Goal: Find specific page/section: Locate a particular part of the current website

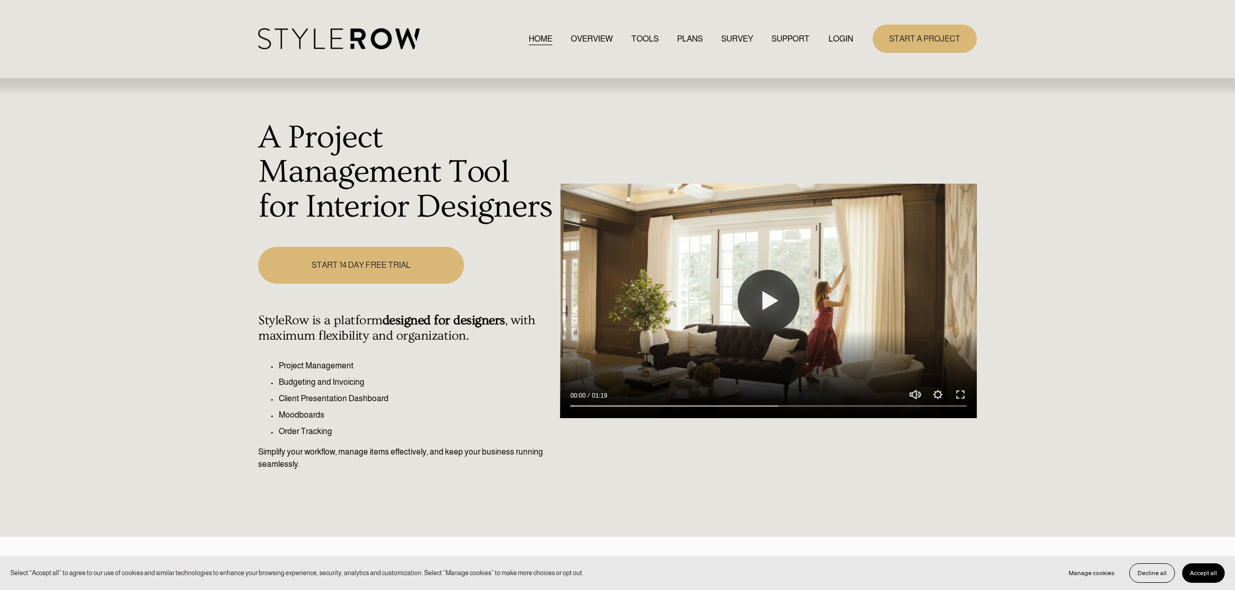
click at [843, 43] on link "LOGIN" at bounding box center [840, 39] width 25 height 14
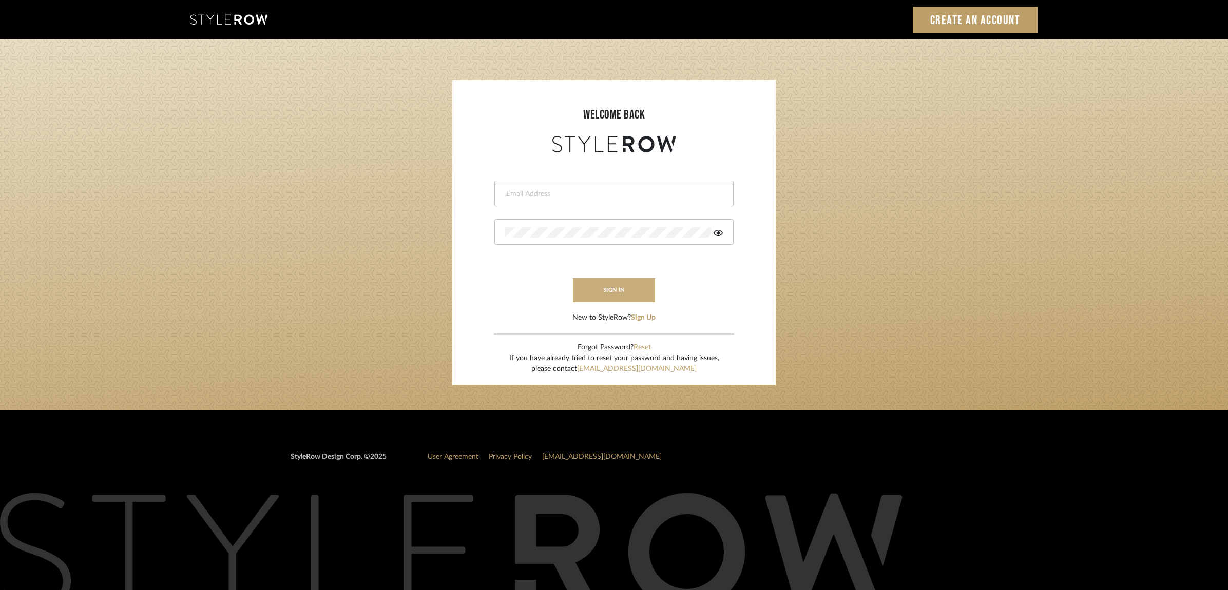
type input "christy@christyb.com"
click at [637, 291] on button "sign in" at bounding box center [614, 290] width 82 height 24
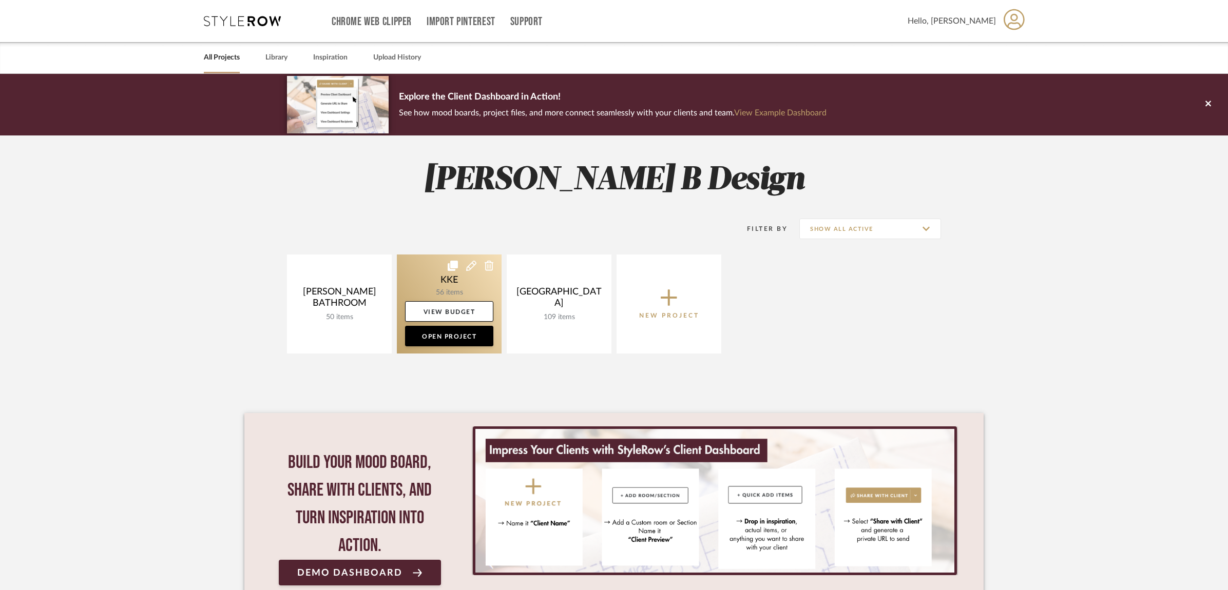
click at [454, 284] on link at bounding box center [449, 304] width 105 height 99
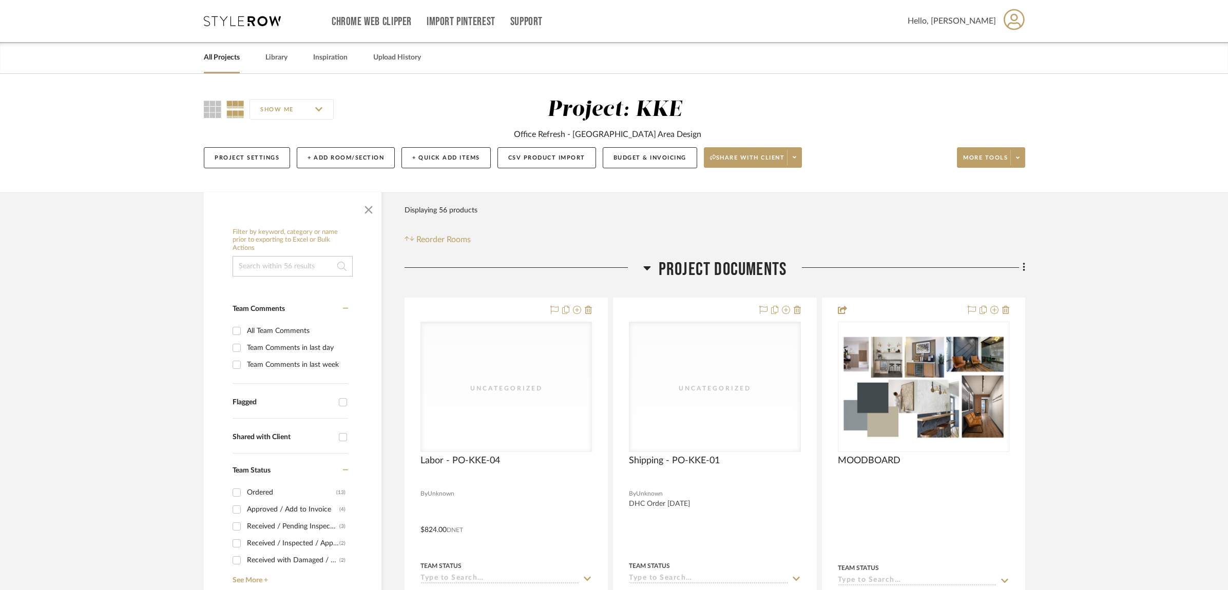
drag, startPoint x: 369, startPoint y: 208, endPoint x: 386, endPoint y: 220, distance: 21.5
click at [369, 208] on span "button" at bounding box center [368, 208] width 25 height 25
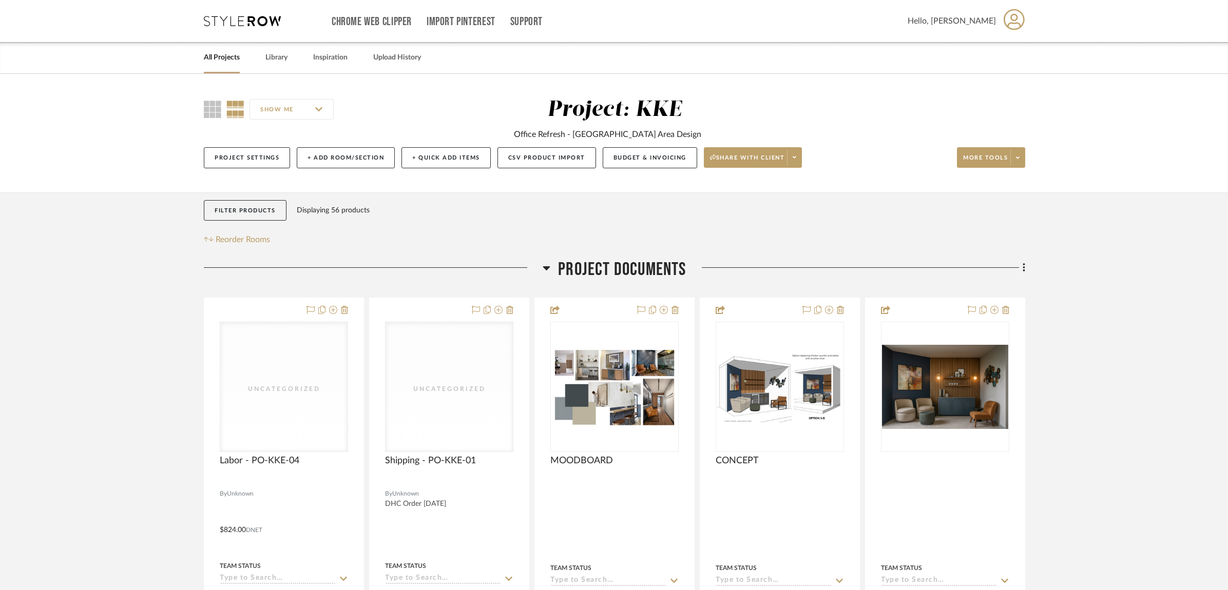
click at [545, 270] on icon at bounding box center [546, 268] width 7 height 4
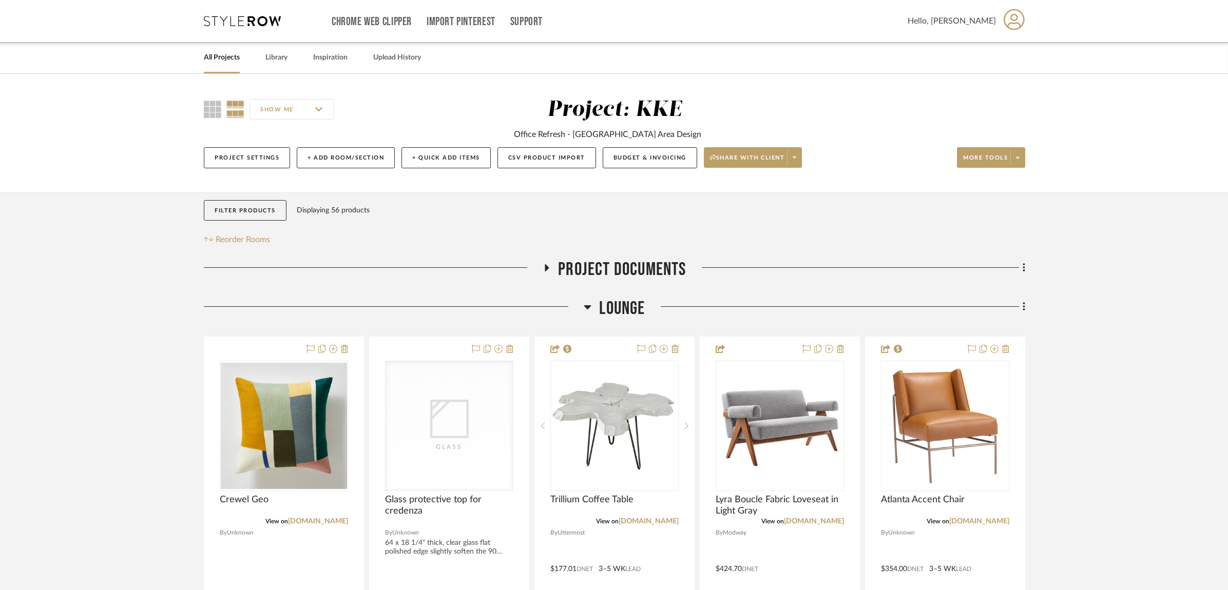
click at [586, 308] on icon at bounding box center [587, 307] width 7 height 4
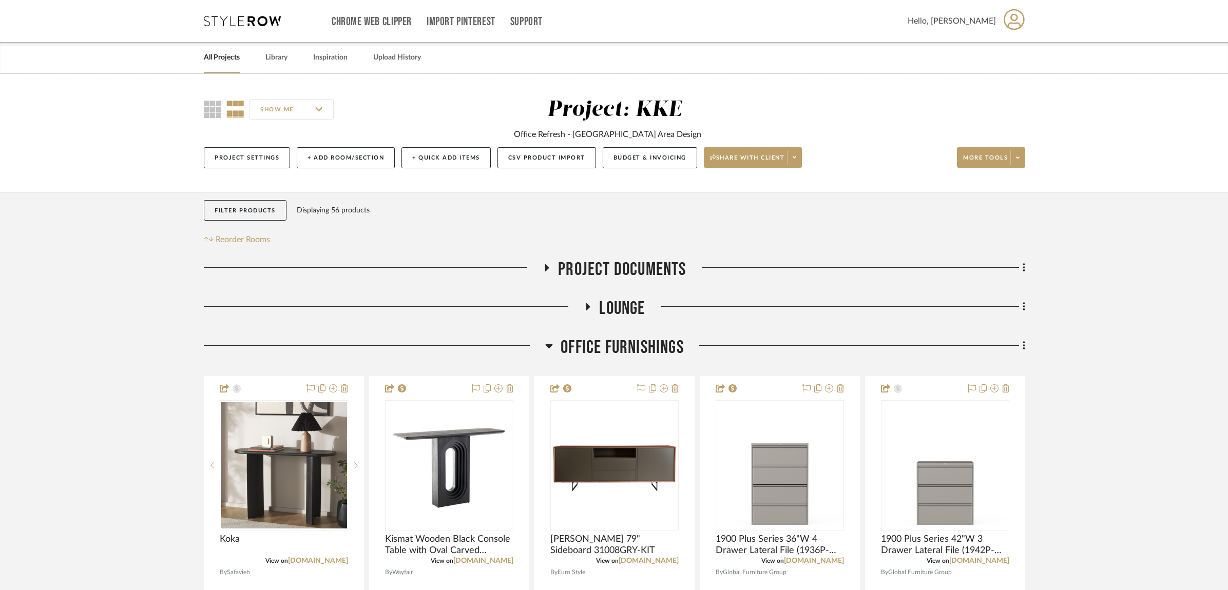
click at [588, 307] on icon at bounding box center [588, 306] width 4 height 7
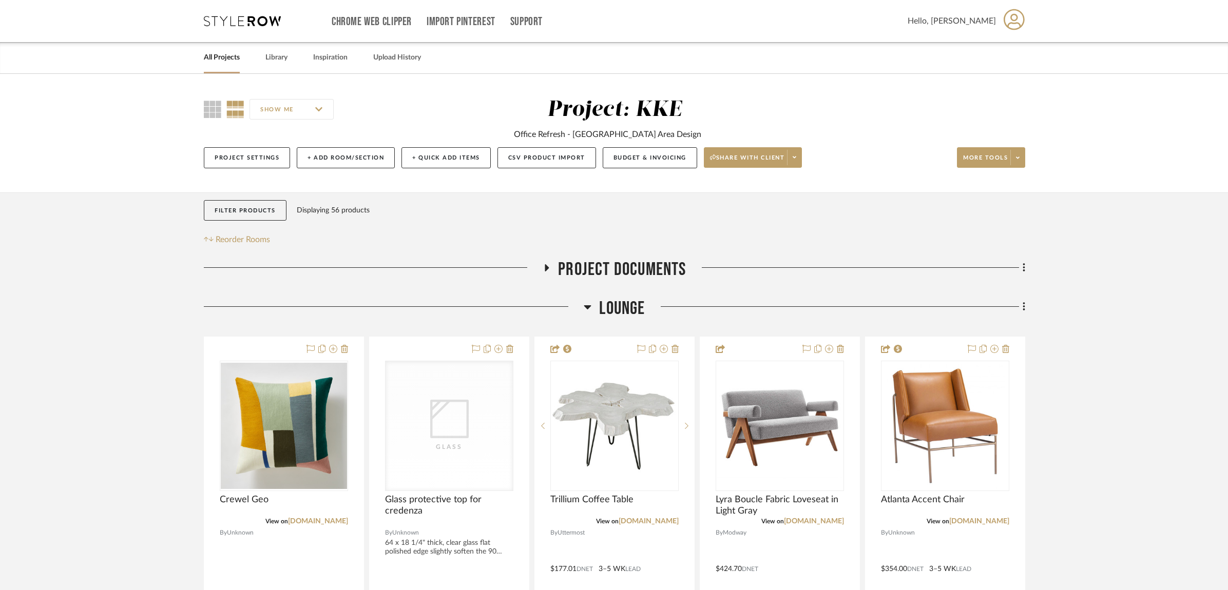
scroll to position [239, 0]
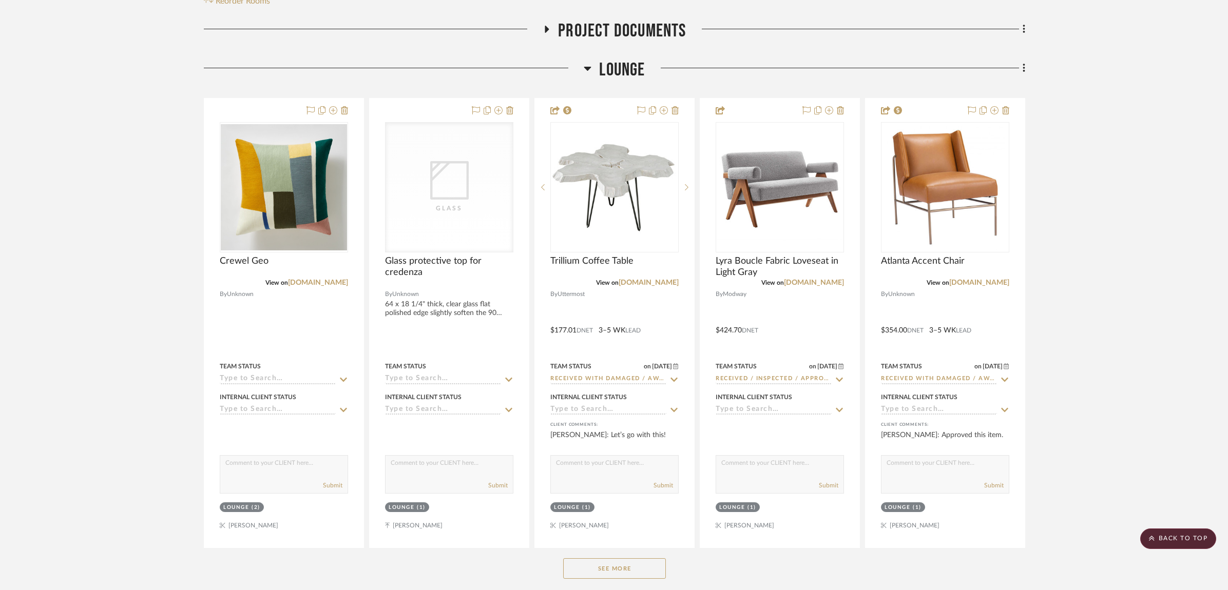
click at [632, 572] on button "See More" at bounding box center [614, 568] width 103 height 21
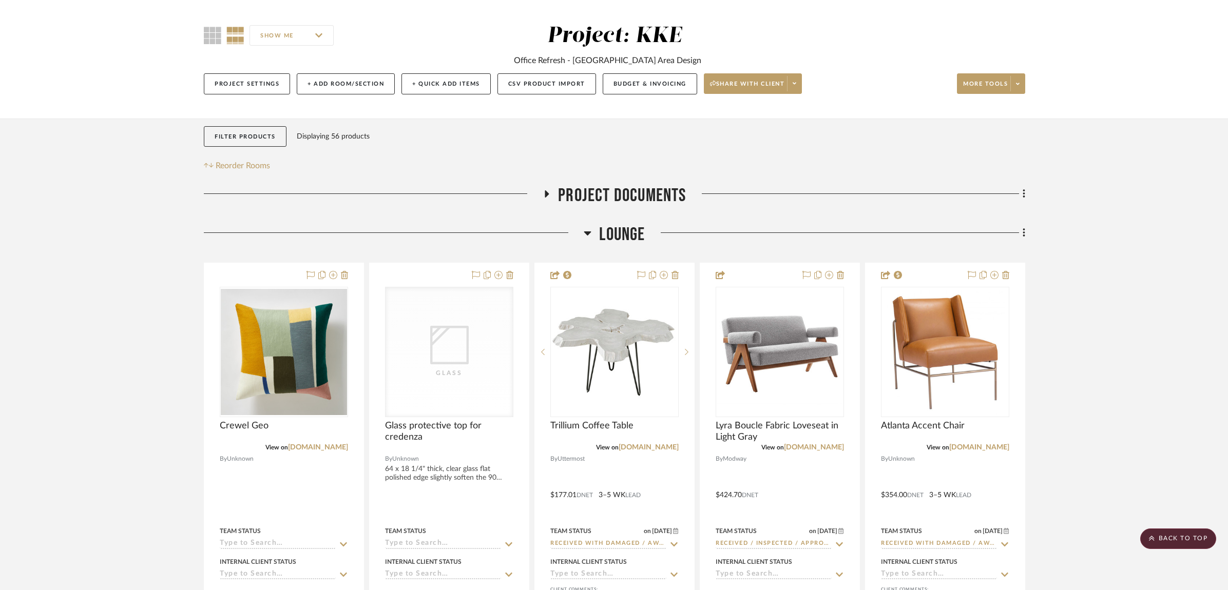
scroll to position [0, 0]
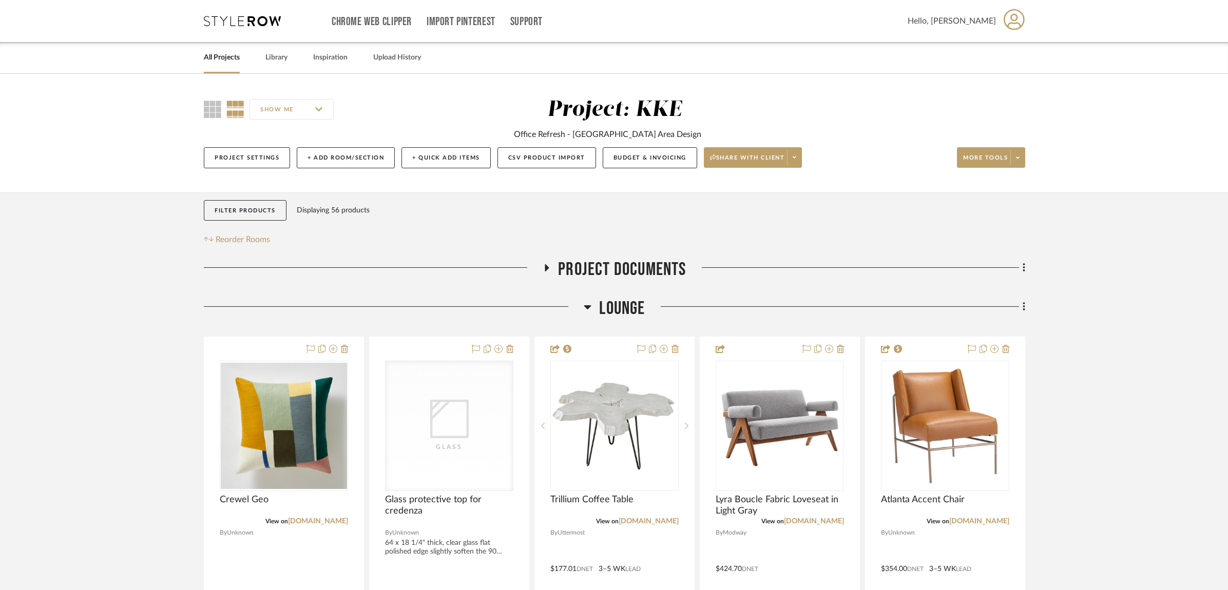
click at [588, 311] on icon at bounding box center [588, 307] width 8 height 12
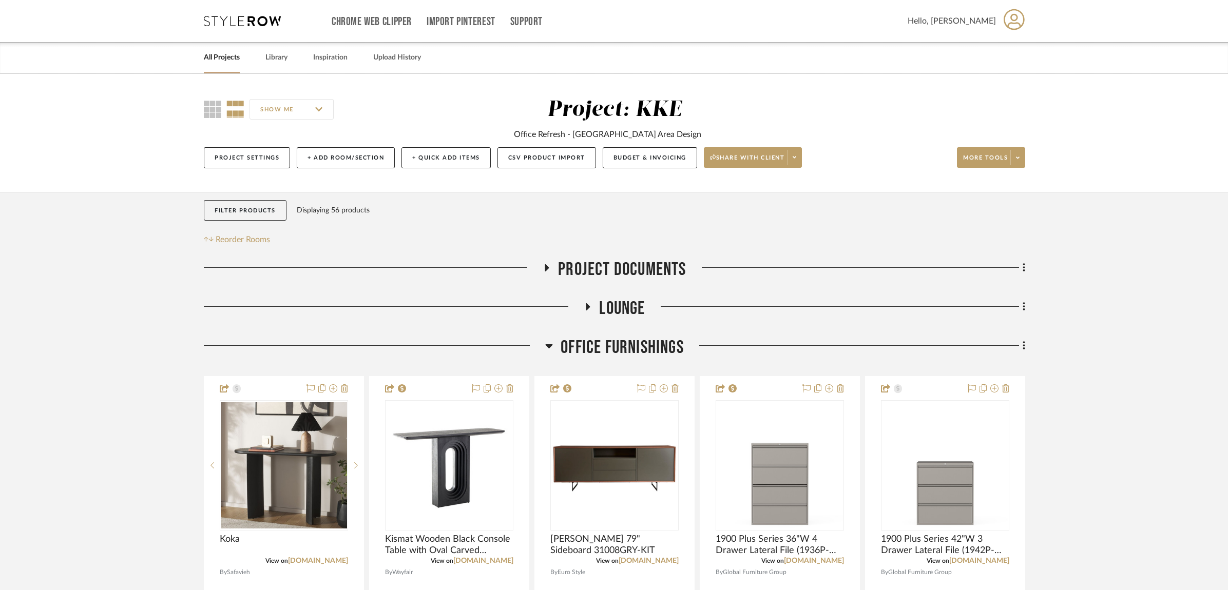
click at [550, 349] on icon at bounding box center [549, 346] width 8 height 12
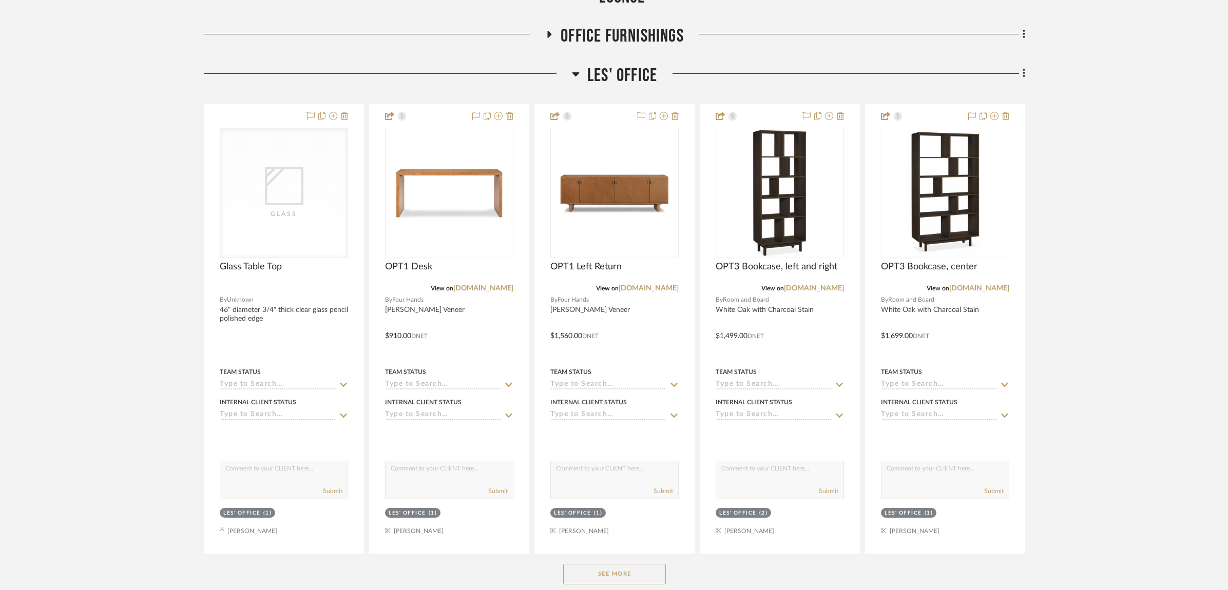
scroll to position [365, 0]
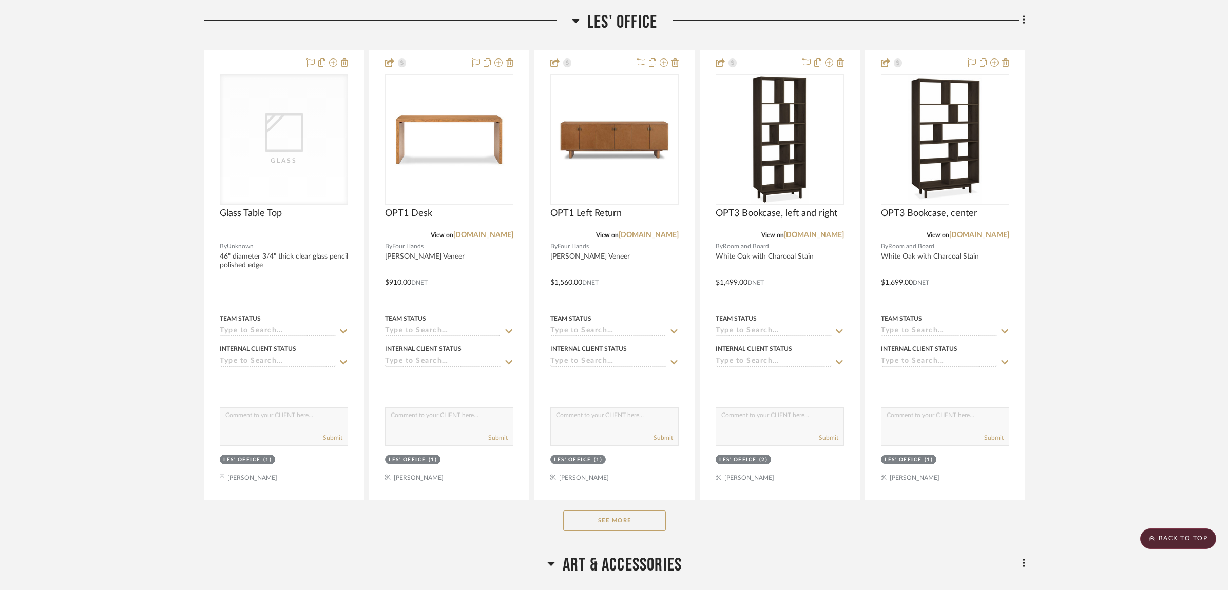
click at [639, 521] on button "See More" at bounding box center [614, 521] width 103 height 21
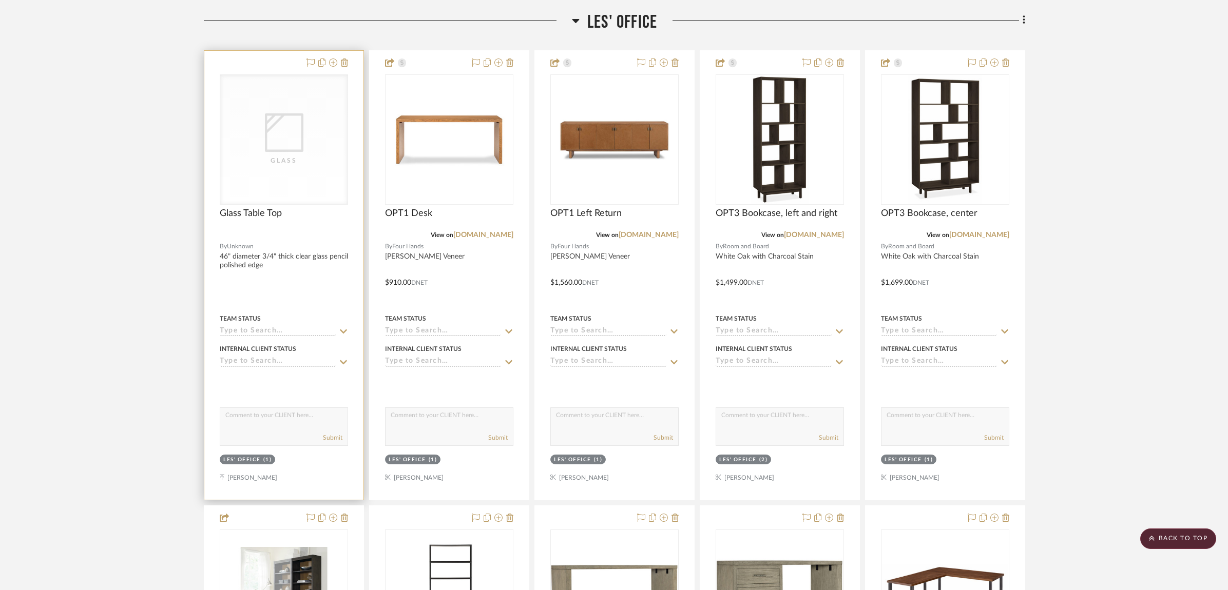
scroll to position [0, 0]
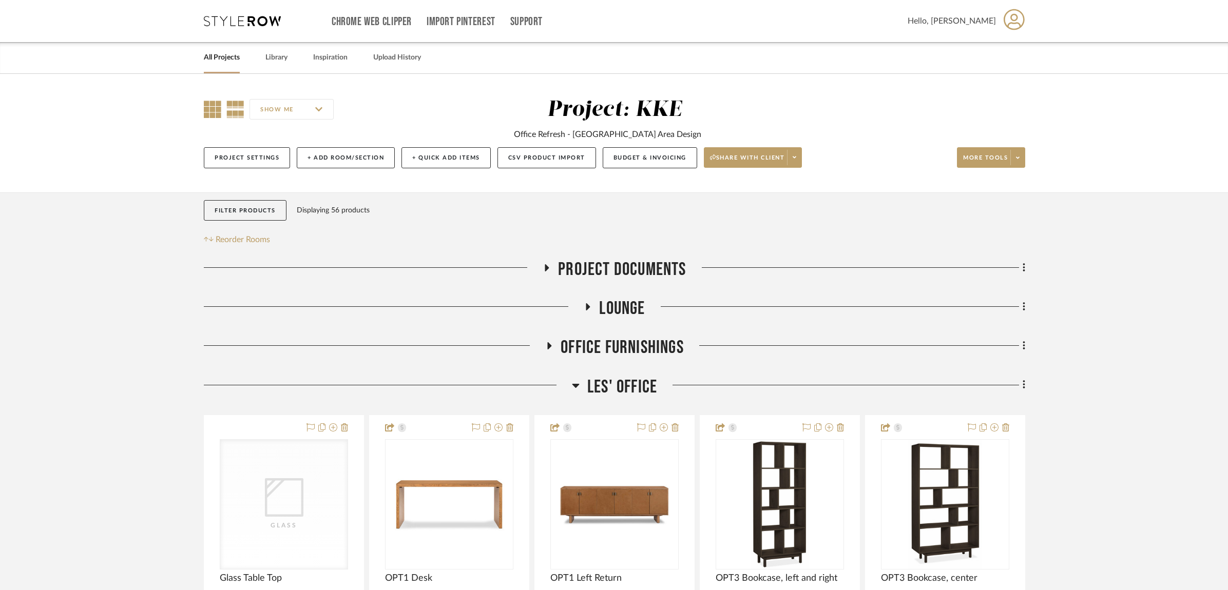
click at [214, 111] on icon at bounding box center [212, 109] width 17 height 17
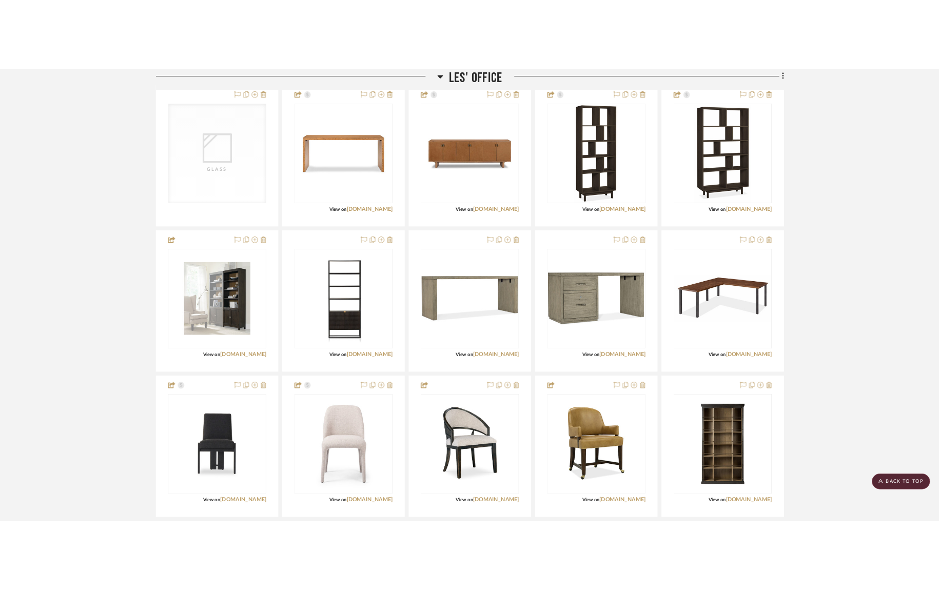
scroll to position [400, 0]
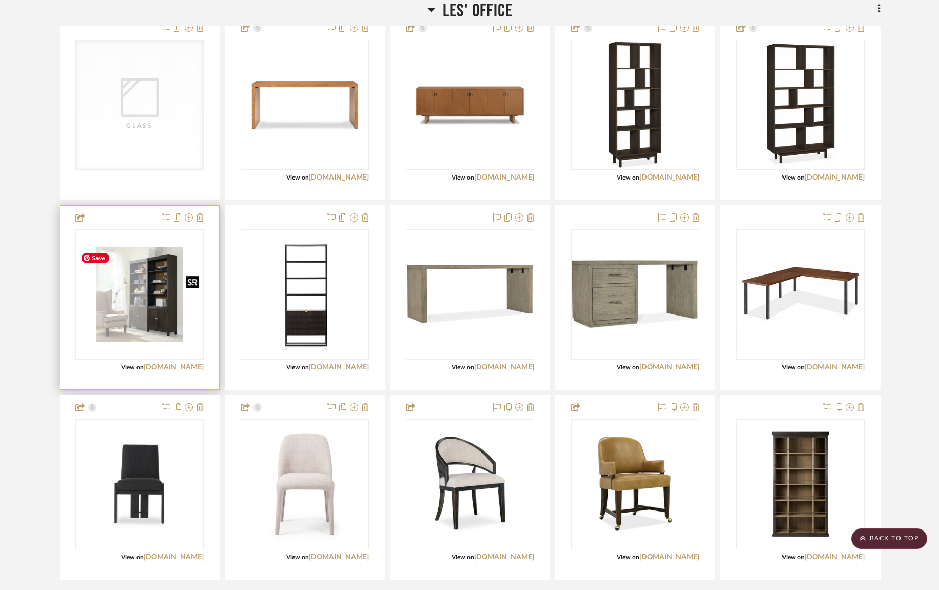
click at [161, 287] on img "0" at bounding box center [139, 294] width 126 height 95
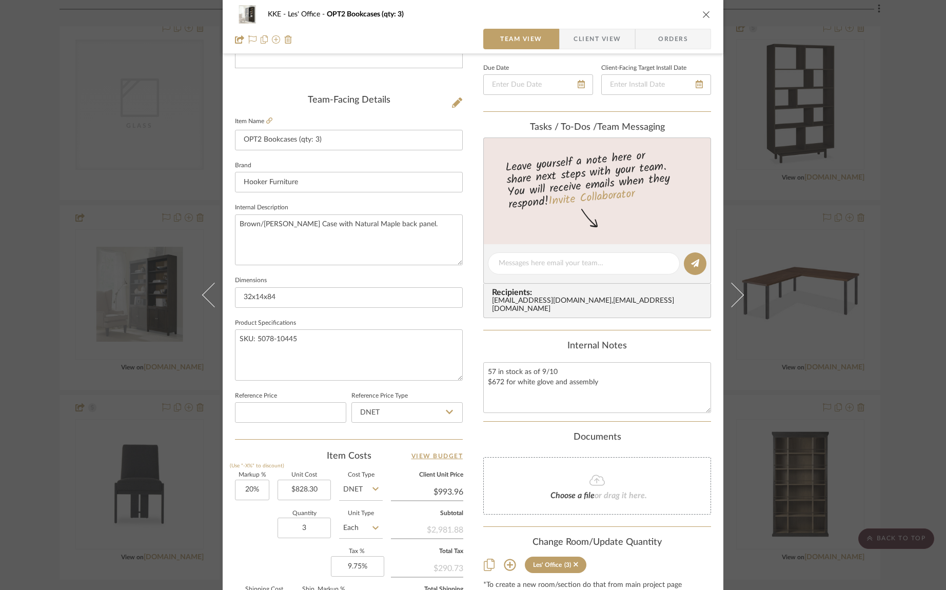
scroll to position [226, 0]
click at [706, 14] on icon "close" at bounding box center [707, 14] width 8 height 8
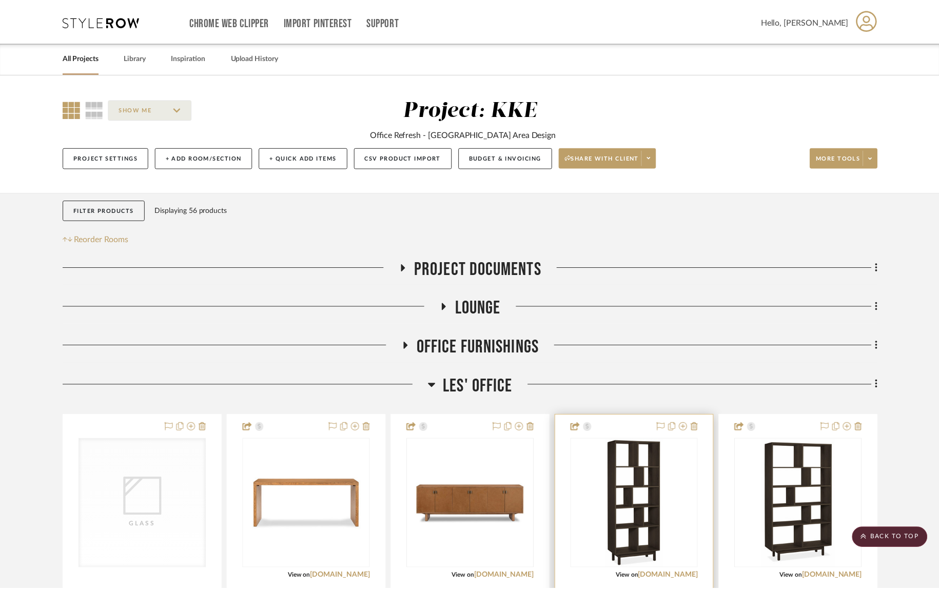
scroll to position [400, 0]
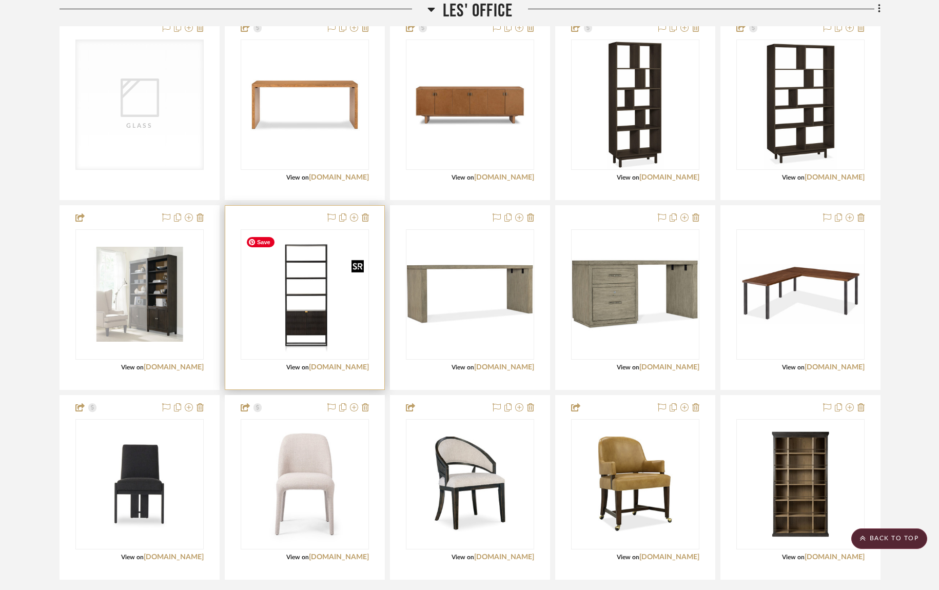
click at [314, 297] on img "0" at bounding box center [305, 294] width 126 height 126
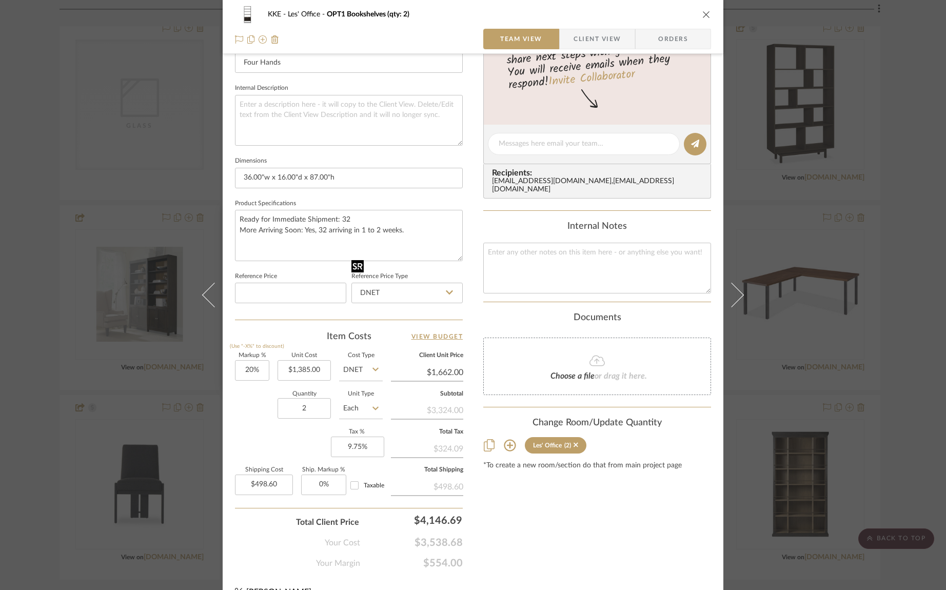
scroll to position [0, 0]
